Goal: Check status: Check status

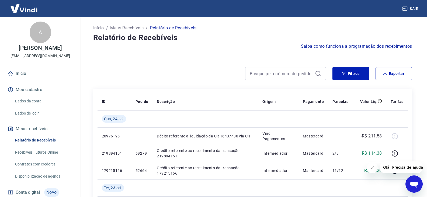
click at [313, 72] on div at bounding box center [285, 73] width 81 height 13
click at [341, 76] on button "Filtros" at bounding box center [350, 73] width 37 height 13
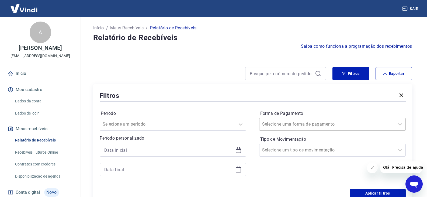
scroll to position [1, 0]
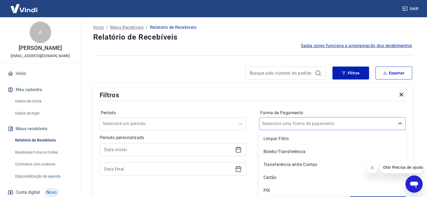
click at [297, 121] on input "Forma de Pagamento" at bounding box center [289, 123] width 54 height 6
click at [283, 185] on div "PIX" at bounding box center [332, 190] width 146 height 11
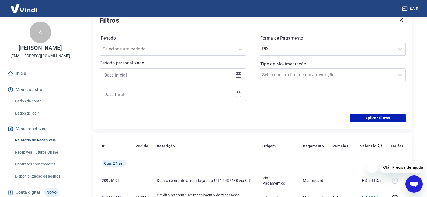
scroll to position [81, 0]
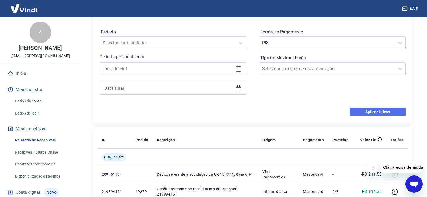
click at [378, 113] on button "Aplicar filtros" at bounding box center [377, 111] width 56 height 9
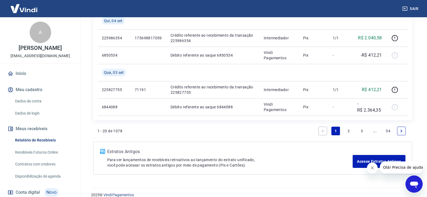
scroll to position [565, 0]
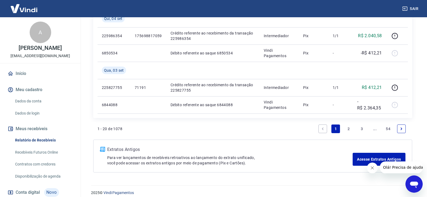
click at [348, 128] on link "2" at bounding box center [348, 128] width 9 height 9
